Goal: Task Accomplishment & Management: Complete application form

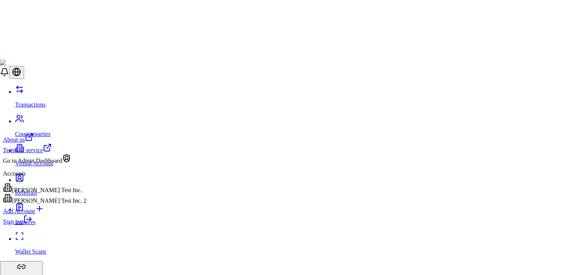
click at [32, 225] on link "Sign out" at bounding box center [17, 221] width 29 height 6
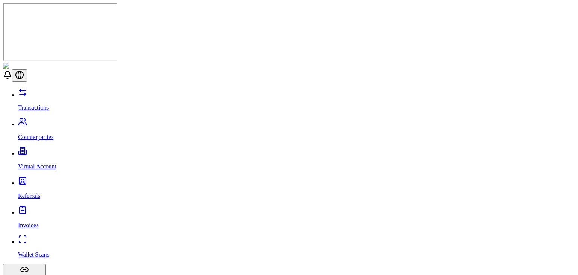
click at [68, 121] on link "Counterparties" at bounding box center [296, 131] width 557 height 20
click at [50, 163] on p "Virtual Account" at bounding box center [296, 166] width 557 height 7
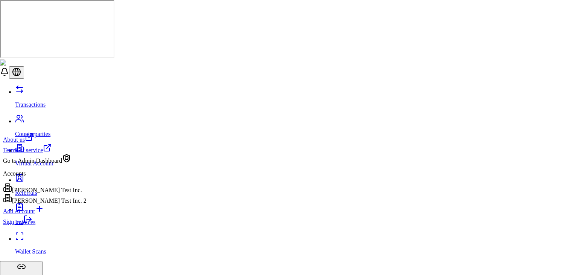
click at [68, 164] on div "Go to Admin Dashboard" at bounding box center [44, 158] width 83 height 11
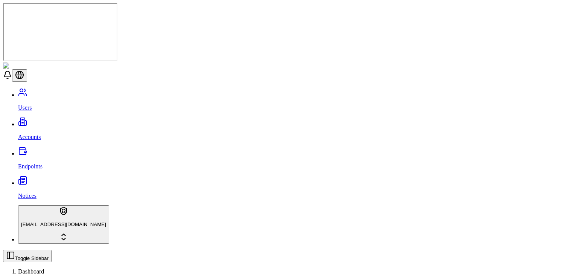
type input "****"
click at [52, 121] on link "Accounts" at bounding box center [296, 131] width 557 height 20
type input "****"
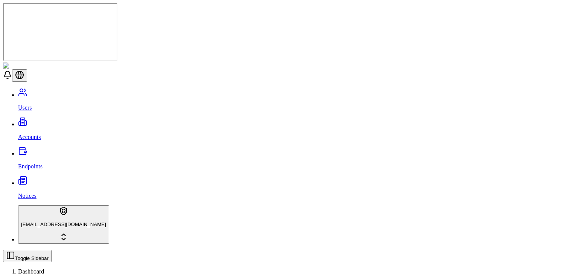
click at [241, 103] on div "VERIFIED" at bounding box center [260, 98] width 62 height 17
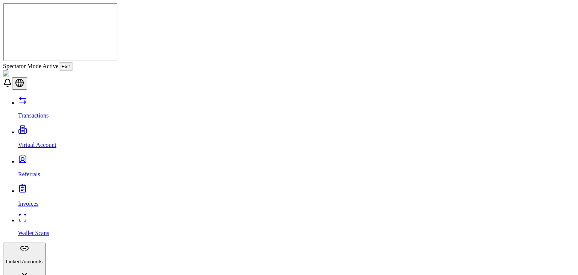
click at [46, 242] on button "Linked Accounts" at bounding box center [24, 261] width 42 height 38
click at [63, 158] on link "Referrals" at bounding box center [296, 168] width 557 height 20
click at [73, 62] on button "Exit" at bounding box center [66, 66] width 14 height 8
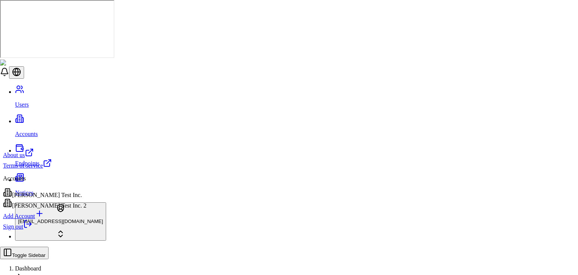
click at [59, 196] on div "[PERSON_NAME] Test Inc." at bounding box center [44, 193] width 83 height 11
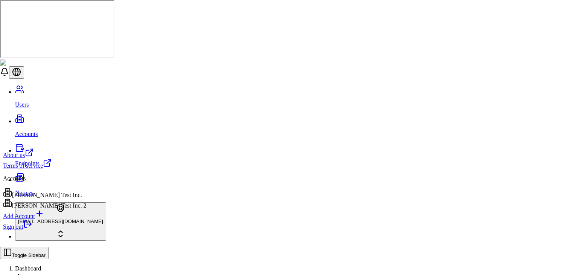
click at [70, 250] on html "Users Accounts Endpoints Notices [EMAIL_ADDRESS][DOMAIN_NAME] Toggle Sidebar Da…" at bounding box center [289, 256] width 578 height 512
click at [56, 191] on div "[PERSON_NAME] Test Inc." at bounding box center [44, 193] width 83 height 11
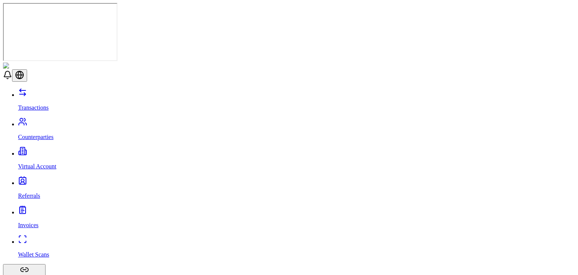
click at [60, 91] on link "Transactions" at bounding box center [296, 101] width 557 height 20
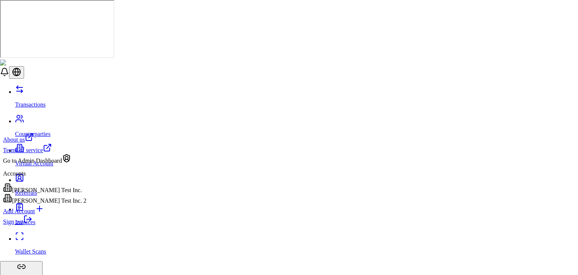
click at [65, 225] on div "Sign out" at bounding box center [44, 219] width 83 height 11
click at [32, 223] on icon at bounding box center [27, 218] width 9 height 9
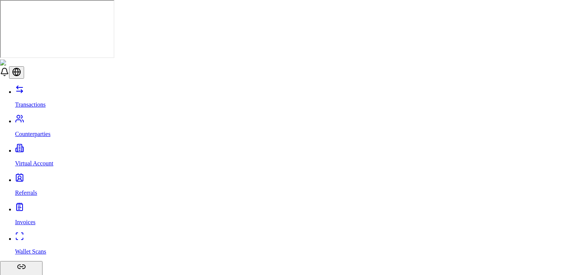
type input "***"
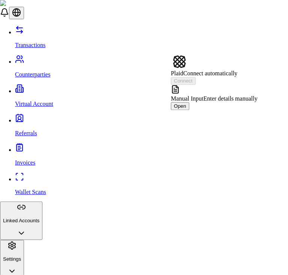
click at [204, 95] on span "Manual Input" at bounding box center [187, 98] width 33 height 6
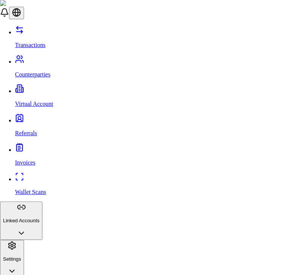
paste input "**********"
type input "**********"
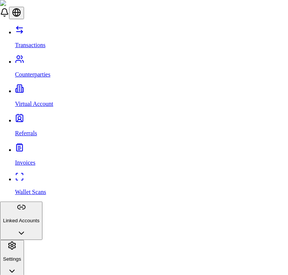
paste input "**********"
type input "**********"
paste input "*********"
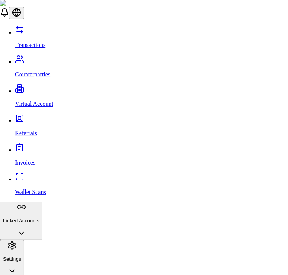
type input "*********"
type input "*******"
type input "*"
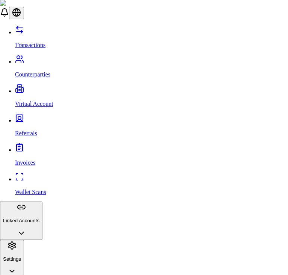
scroll to position [109, 0]
type input "******"
type input "**********"
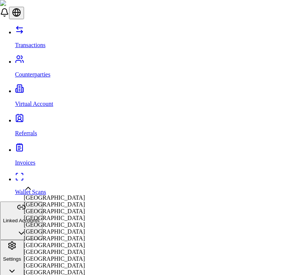
scroll to position [2218, 0]
select select "**"
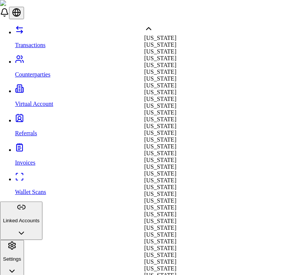
select select "**"
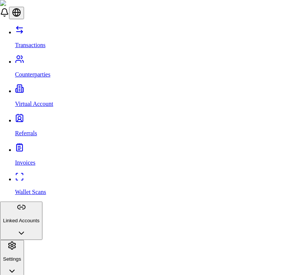
scroll to position [257, 0]
type input "*********"
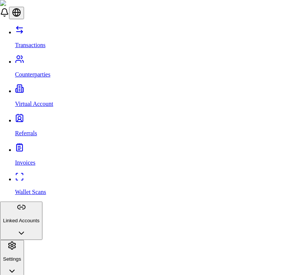
type input "*****"
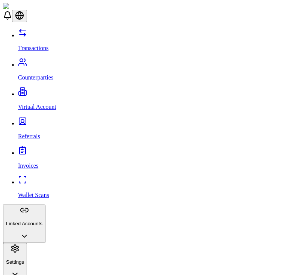
click at [51, 32] on link "Transactions" at bounding box center [151, 42] width 267 height 20
click at [42, 220] on p "Linked Accounts" at bounding box center [24, 223] width 36 height 6
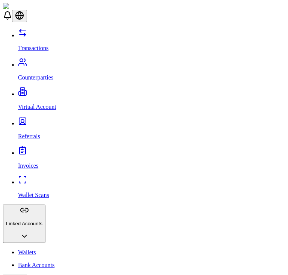
click at [222, 28] on div at bounding box center [144, 28] width 282 height 0
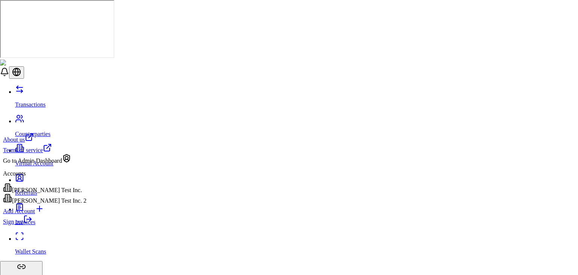
click at [69, 164] on div "Go to Admin Dashboard" at bounding box center [44, 158] width 83 height 11
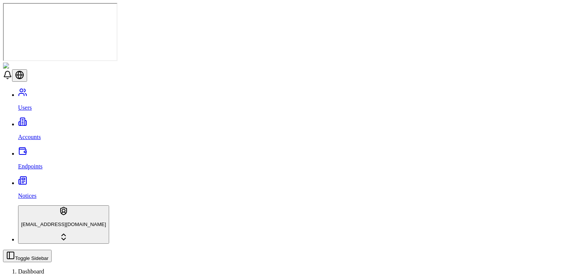
click at [65, 121] on link "Accounts" at bounding box center [296, 131] width 557 height 20
type input "*"
type input "****"
click at [69, 91] on link "Users" at bounding box center [296, 101] width 557 height 20
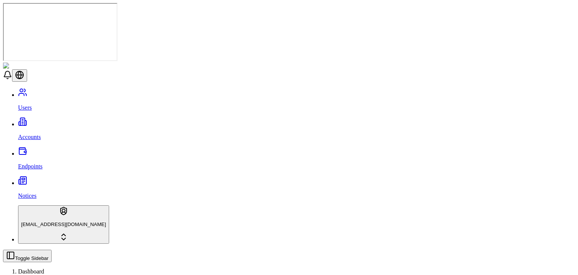
type input "*"
paste input "**********"
type input "*"
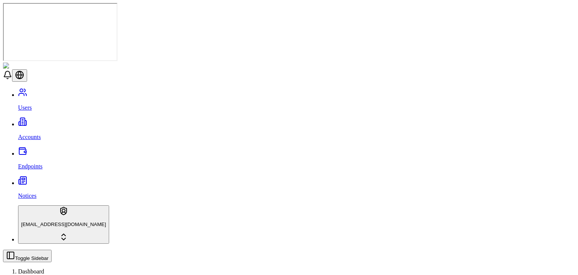
scroll to position [40, 0]
paste input "**********"
type input "*"
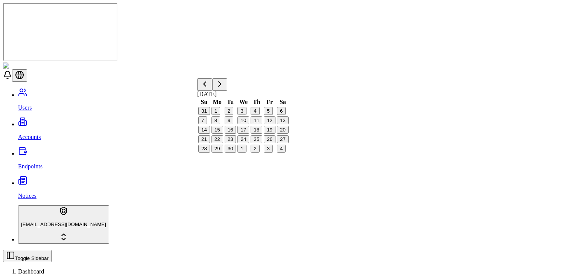
click at [253, 124] on button "11" at bounding box center [256, 120] width 12 height 8
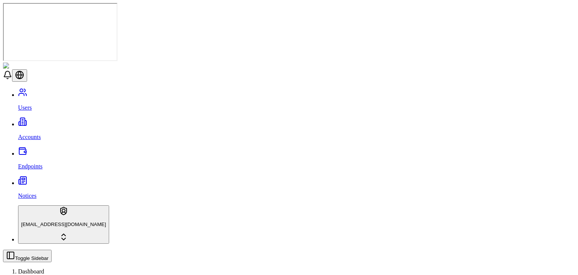
click at [30, 134] on p "Accounts" at bounding box center [296, 137] width 557 height 7
click at [207, 100] on div "Suggestions" at bounding box center [228, 95] width 62 height 11
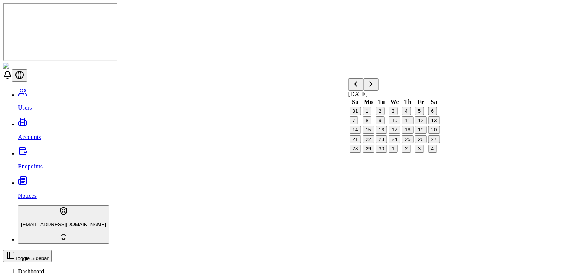
click at [410, 124] on button "11" at bounding box center [408, 120] width 12 height 8
click at [483, 249] on div "Toggle Sidebar Dashboard Accounts" at bounding box center [289, 270] width 572 height 42
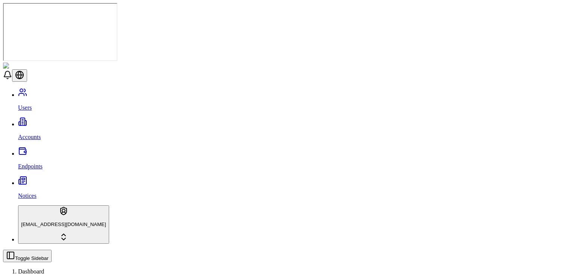
click at [206, 100] on div "Suggestions" at bounding box center [228, 95] width 62 height 11
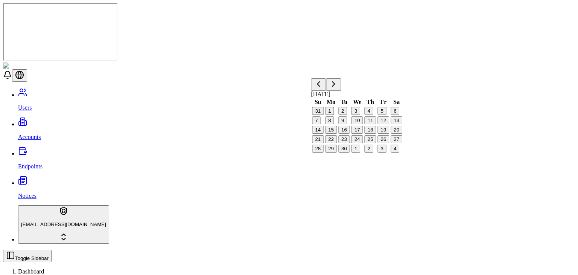
click at [343, 152] on button "30" at bounding box center [344, 148] width 12 height 8
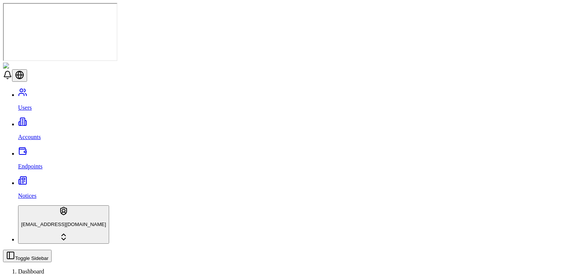
scroll to position [40, 0]
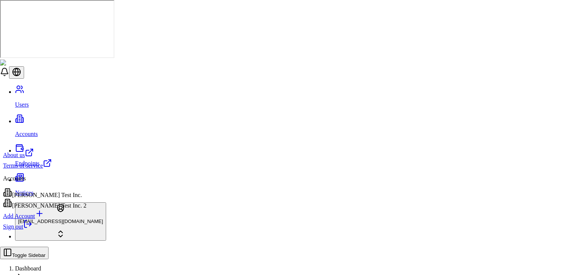
click at [7, 256] on html "Users Accounts Endpoints Notices stagingbrandon@gmail.com Toggle Sidebar Dashbo…" at bounding box center [289, 233] width 578 height 467
click at [47, 191] on div "Brandon Test Inc." at bounding box center [44, 193] width 83 height 11
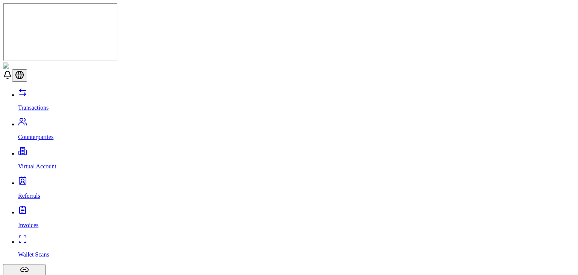
click at [60, 121] on link "Counterparties" at bounding box center [296, 131] width 557 height 20
click at [27, 163] on p "Virtual Account" at bounding box center [296, 166] width 557 height 7
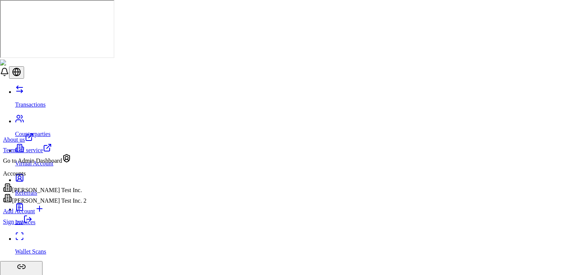
click at [65, 164] on div "Go to Admin Dashboard" at bounding box center [44, 158] width 83 height 11
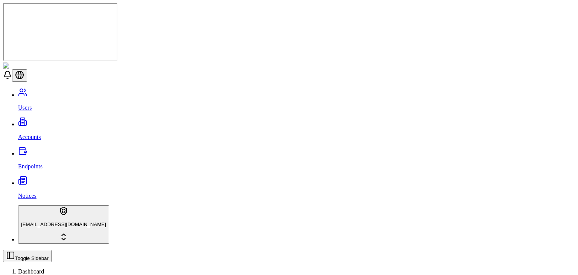
click at [214, 268] on ol "Dashboard User" at bounding box center [289, 280] width 572 height 24
click at [47, 121] on link "Accounts" at bounding box center [296, 131] width 557 height 20
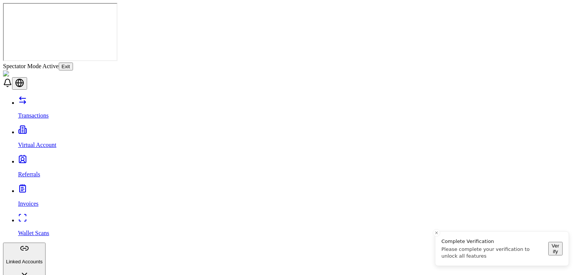
click at [73, 62] on button "Exit" at bounding box center [66, 66] width 14 height 8
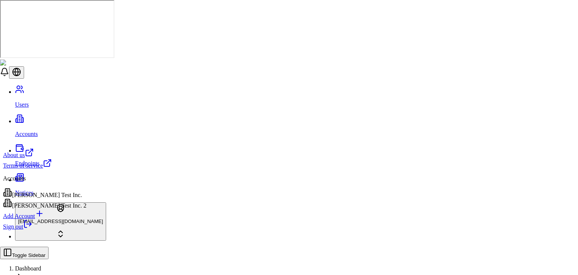
click at [67, 259] on html "Users Accounts Endpoints Notices [EMAIL_ADDRESS][DOMAIN_NAME] Toggle Sidebar Da…" at bounding box center [289, 256] width 578 height 512
click at [57, 197] on div "[PERSON_NAME] Test Inc." at bounding box center [44, 193] width 83 height 11
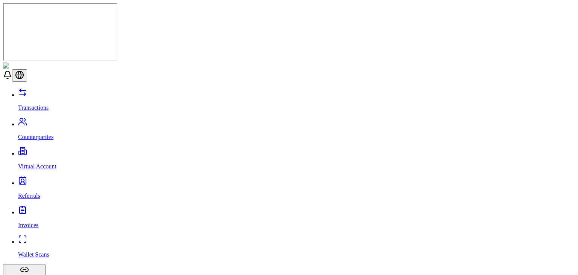
click at [56, 91] on link "Transactions" at bounding box center [296, 101] width 557 height 20
click at [59, 91] on link "Transactions" at bounding box center [296, 101] width 557 height 20
click at [48, 121] on link "Counterparties" at bounding box center [296, 131] width 557 height 20
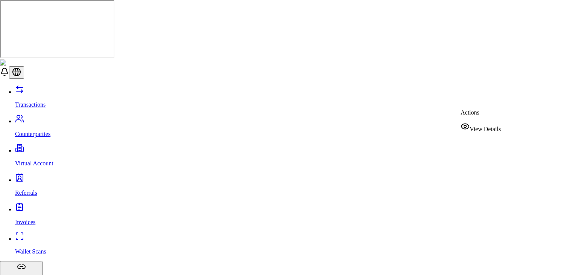
click at [480, 126] on span "View Details" at bounding box center [484, 129] width 31 height 6
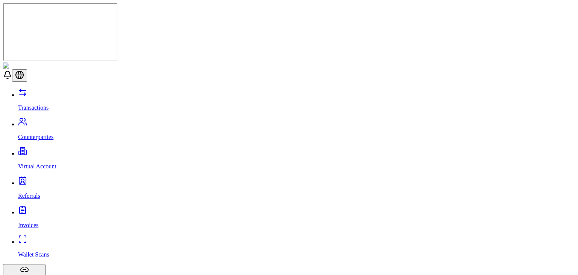
scroll to position [156, 0]
click at [62, 150] on link "Virtual Account" at bounding box center [296, 160] width 557 height 20
click at [52, 179] on link "Referrals" at bounding box center [296, 189] width 557 height 20
click at [52, 209] on link "Invoices" at bounding box center [296, 219] width 557 height 20
click at [57, 238] on link "Wallet Scans" at bounding box center [296, 248] width 557 height 20
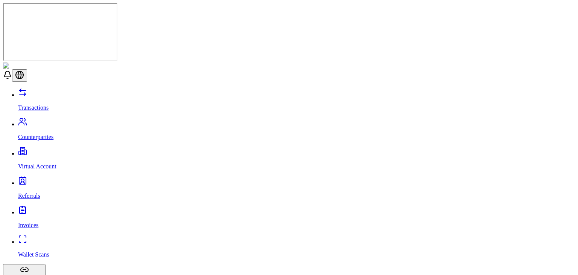
click at [35, 104] on p "Transactions" at bounding box center [296, 107] width 557 height 7
drag, startPoint x: 209, startPoint y: 68, endPoint x: 44, endPoint y: 52, distance: 166.2
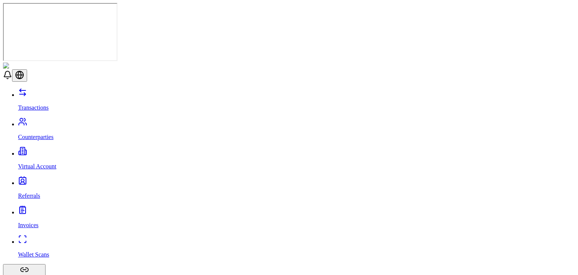
click at [44, 134] on p "Counterparties" at bounding box center [296, 137] width 557 height 7
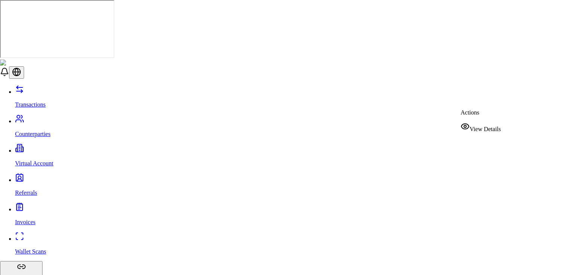
click at [483, 122] on div "View Details" at bounding box center [480, 127] width 40 height 11
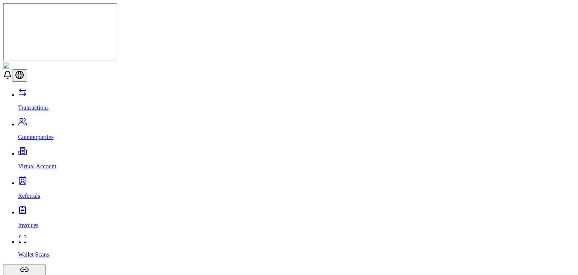
click at [38, 150] on link "Virtual Account" at bounding box center [296, 160] width 557 height 20
click at [27, 192] on p "Referrals" at bounding box center [296, 195] width 557 height 7
click at [35, 222] on p "Invoices" at bounding box center [296, 225] width 557 height 7
click at [47, 238] on link "Wallet Scans" at bounding box center [296, 248] width 557 height 20
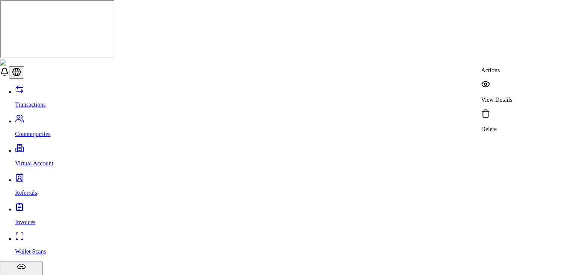
click at [507, 96] on p "View Details" at bounding box center [496, 99] width 31 height 7
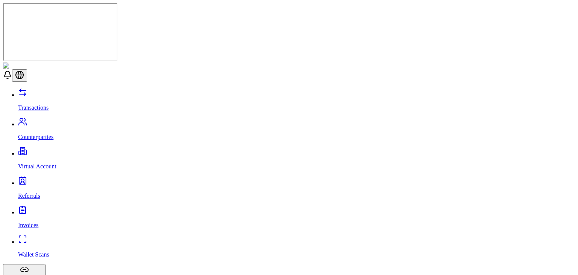
scroll to position [60, 0]
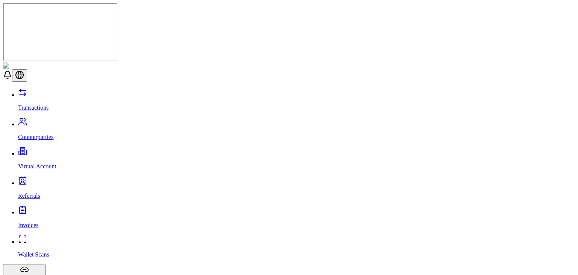
click at [60, 91] on link "Transactions" at bounding box center [296, 101] width 557 height 20
click at [258, 62] on header at bounding box center [289, 71] width 572 height 19
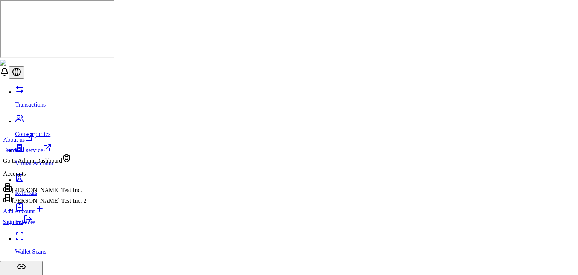
click at [32, 225] on link "Sign out" at bounding box center [17, 221] width 29 height 6
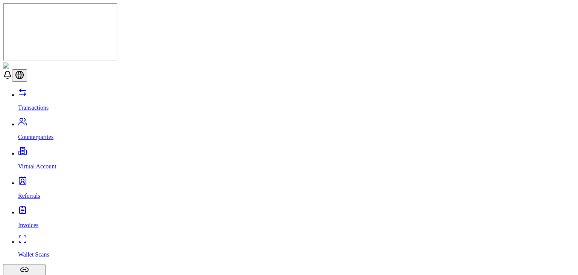
click at [64, 119] on div "Transactions Counterparties Virtual Account Referrals Invoices Wallet Scans Lin…" at bounding box center [289, 214] width 572 height 252
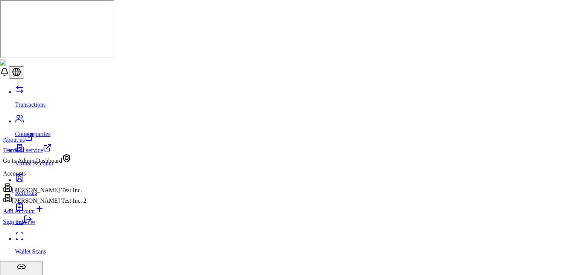
click at [66, 204] on div "[PERSON_NAME] Test Inc. 2" at bounding box center [44, 198] width 83 height 11
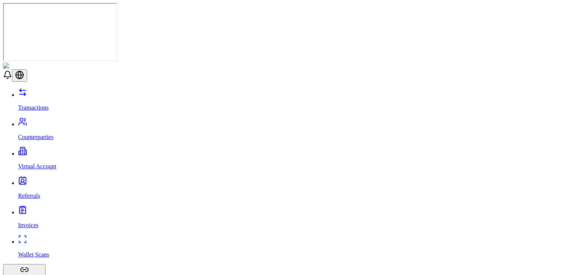
click at [38, 91] on link "Transactions" at bounding box center [296, 101] width 557 height 20
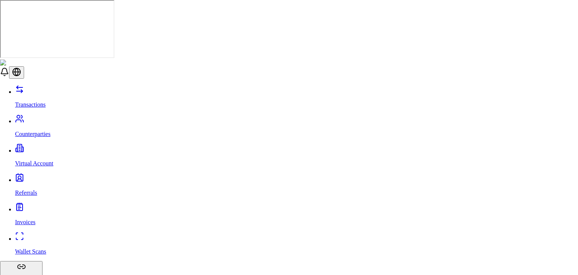
type input "**"
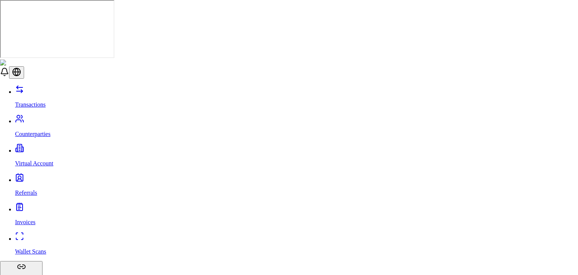
scroll to position [93, 0]
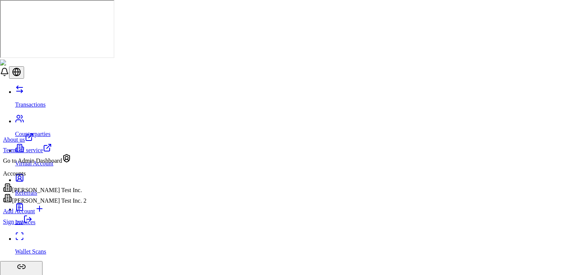
click at [47, 193] on div "Brandon Test Inc." at bounding box center [44, 188] width 83 height 11
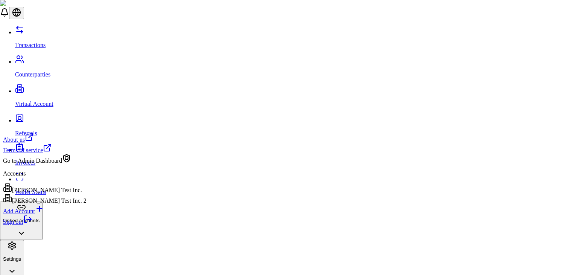
click at [32, 225] on link "Sign out" at bounding box center [17, 221] width 29 height 6
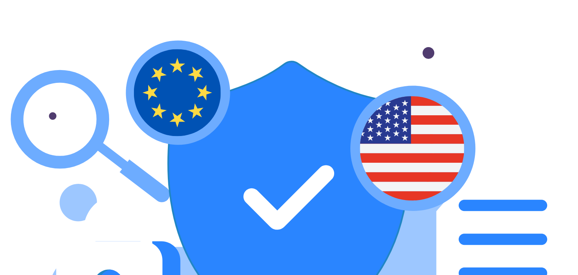
type input "****"
type input "******"
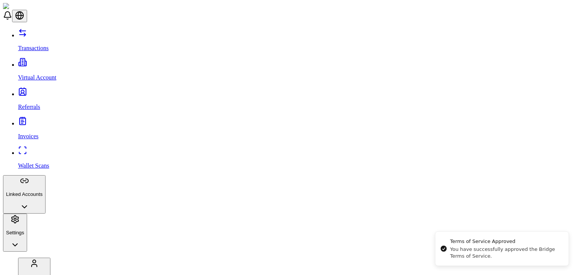
drag, startPoint x: 55, startPoint y: 43, endPoint x: 50, endPoint y: 55, distance: 13.0
click at [50, 55] on div "Transactions Virtual Account Referrals Invoices Wallet Scans Linked Accounts Se…" at bounding box center [289, 139] width 572 height 223
click at [50, 61] on link "Virtual Account" at bounding box center [296, 71] width 557 height 20
click at [46, 175] on button "Linked Accounts" at bounding box center [24, 194] width 42 height 38
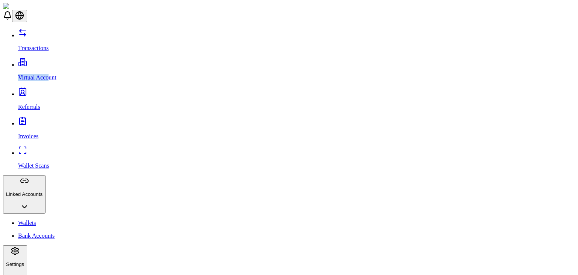
click at [27, 245] on button "Settings" at bounding box center [15, 264] width 24 height 38
click at [68, 219] on link "Wallets" at bounding box center [296, 222] width 557 height 7
click at [61, 232] on link "Bank Accounts" at bounding box center [296, 235] width 557 height 7
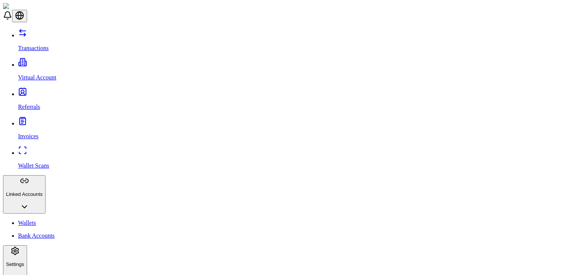
click at [43, 45] on p "Transactions" at bounding box center [296, 48] width 557 height 7
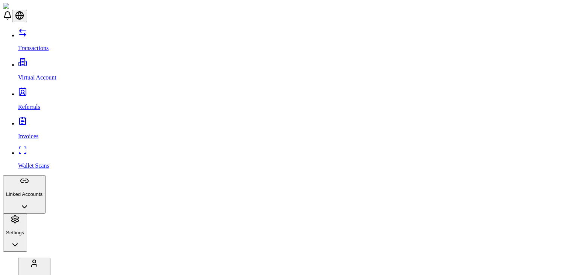
click at [29, 202] on icon "button" at bounding box center [24, 206] width 9 height 9
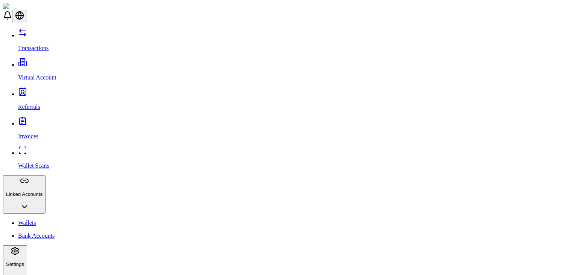
click at [27, 245] on button "Settings" at bounding box center [15, 264] width 24 height 38
click at [58, 232] on link "Bank Accounts" at bounding box center [296, 235] width 557 height 7
click at [49, 219] on link "Wallets" at bounding box center [296, 222] width 557 height 7
click at [51, 232] on p "Bank Accounts" at bounding box center [296, 235] width 557 height 7
click at [65, 37] on link "Transactions" at bounding box center [296, 42] width 557 height 20
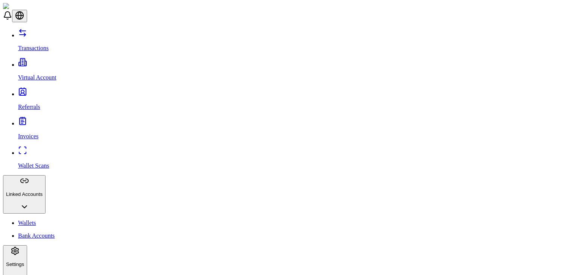
click at [53, 74] on p "Virtual Account" at bounding box center [296, 77] width 557 height 7
click at [42, 41] on link "Transactions" at bounding box center [296, 42] width 557 height 20
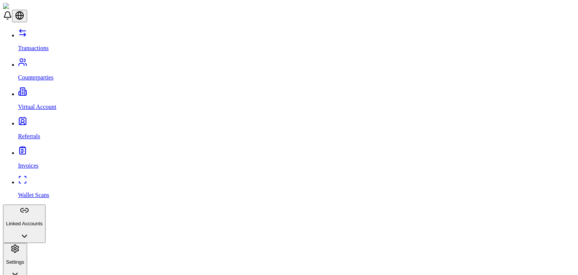
click at [46, 204] on button "Linked Accounts" at bounding box center [24, 223] width 42 height 38
click at [47, 261] on link "Bank Accounts" at bounding box center [296, 264] width 557 height 7
click at [45, 249] on link "Wallets" at bounding box center [296, 252] width 557 height 7
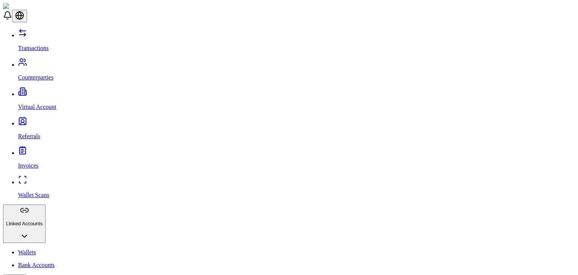
click at [45, 249] on link "Wallets" at bounding box center [296, 252] width 557 height 7
click at [42, 249] on link "Wallets" at bounding box center [296, 252] width 557 height 7
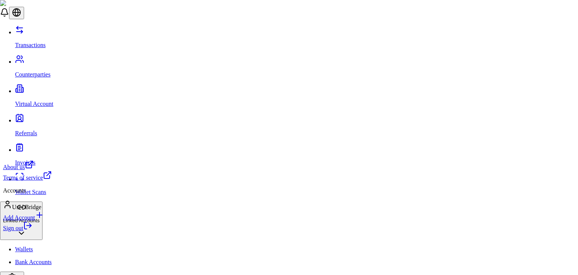
click at [32, 231] on link "Sign out" at bounding box center [17, 228] width 29 height 6
click at [52, 231] on div "Sign out" at bounding box center [27, 226] width 49 height 11
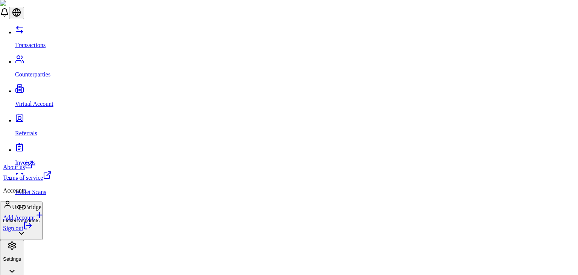
click at [52, 231] on div "Sign out" at bounding box center [27, 226] width 49 height 11
